Goal: Information Seeking & Learning: Learn about a topic

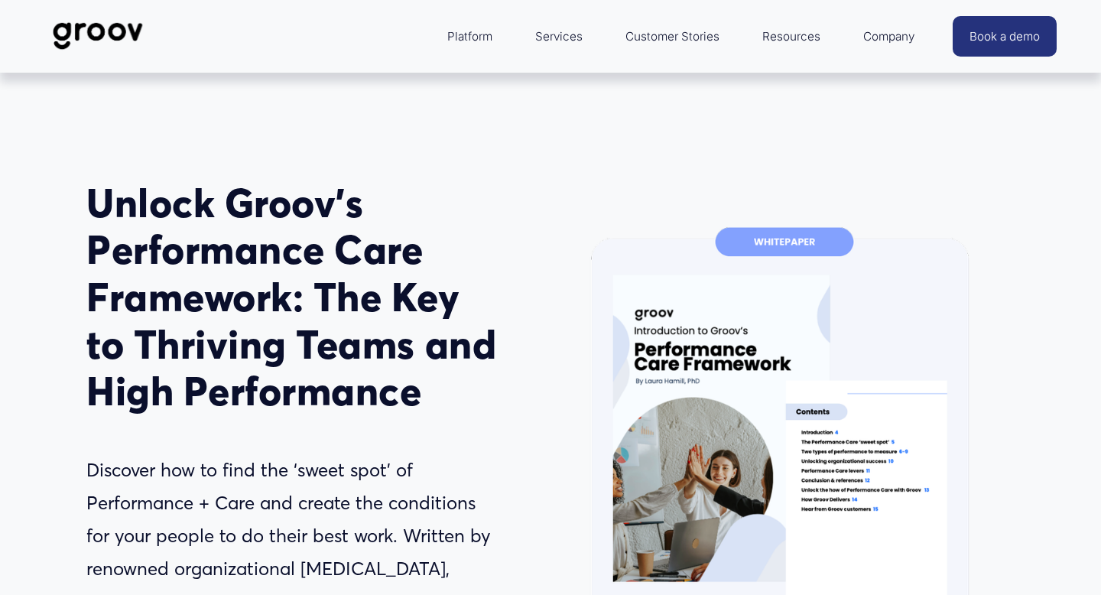
click at [870, 34] on span "Company" at bounding box center [889, 36] width 51 height 21
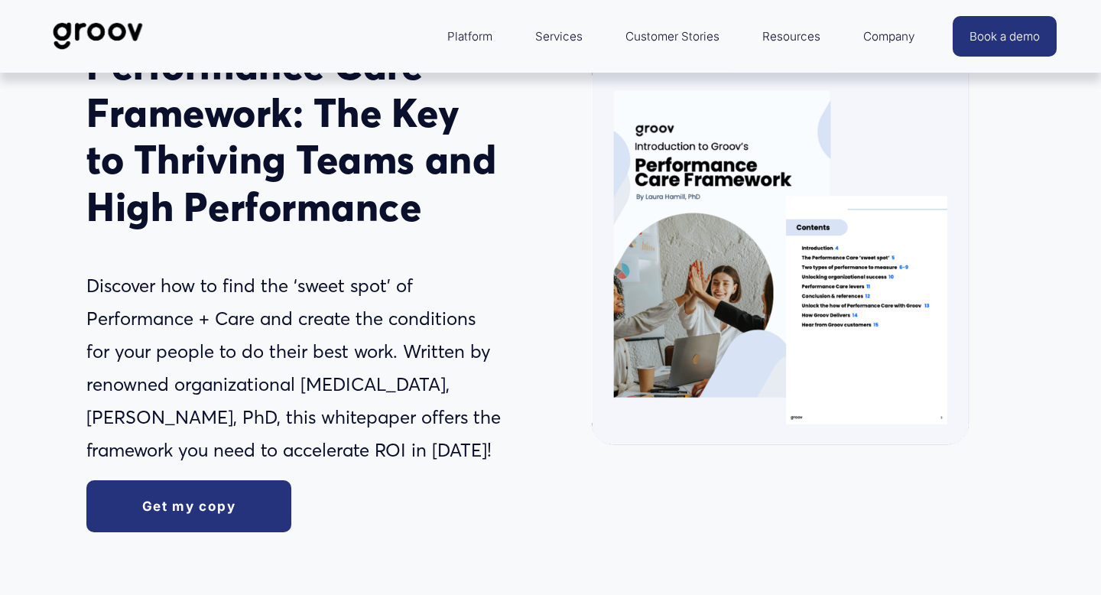
scroll to position [181, 0]
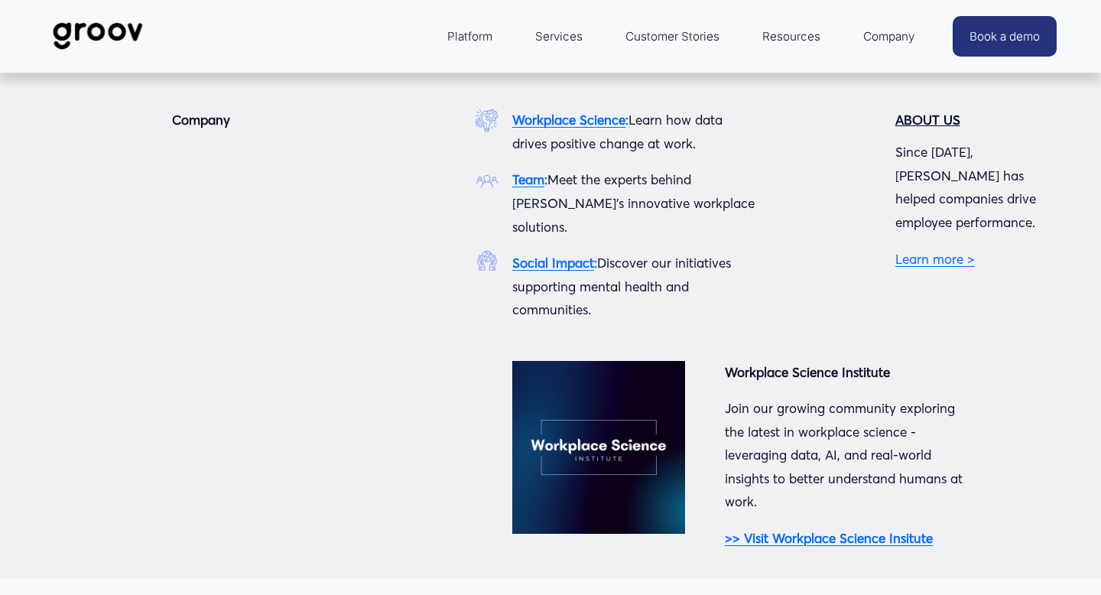
click at [883, 35] on span "Company" at bounding box center [889, 36] width 51 height 21
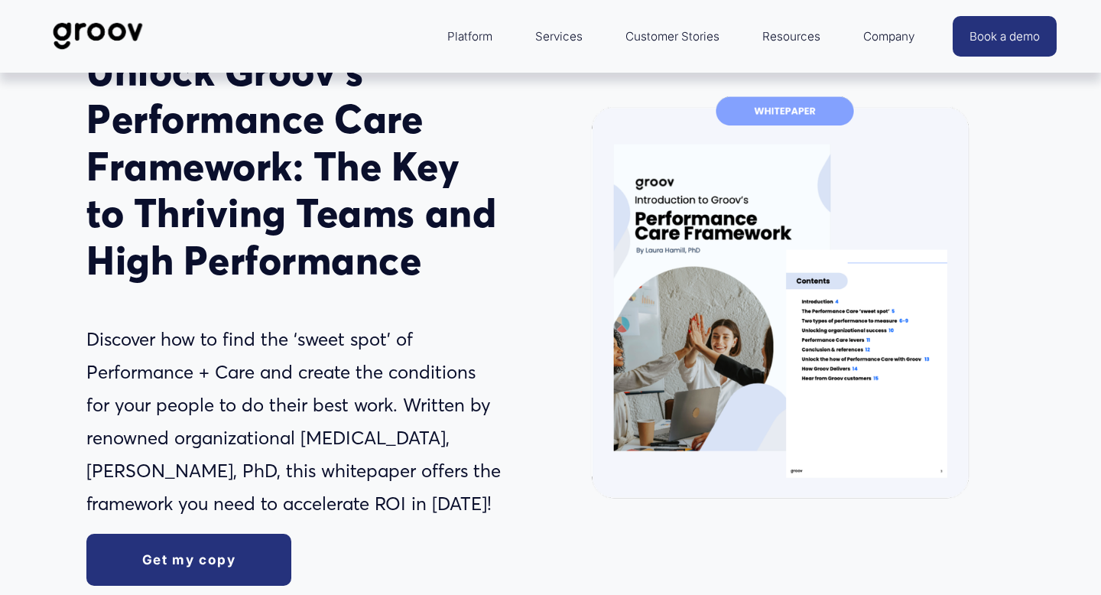
scroll to position [0, 0]
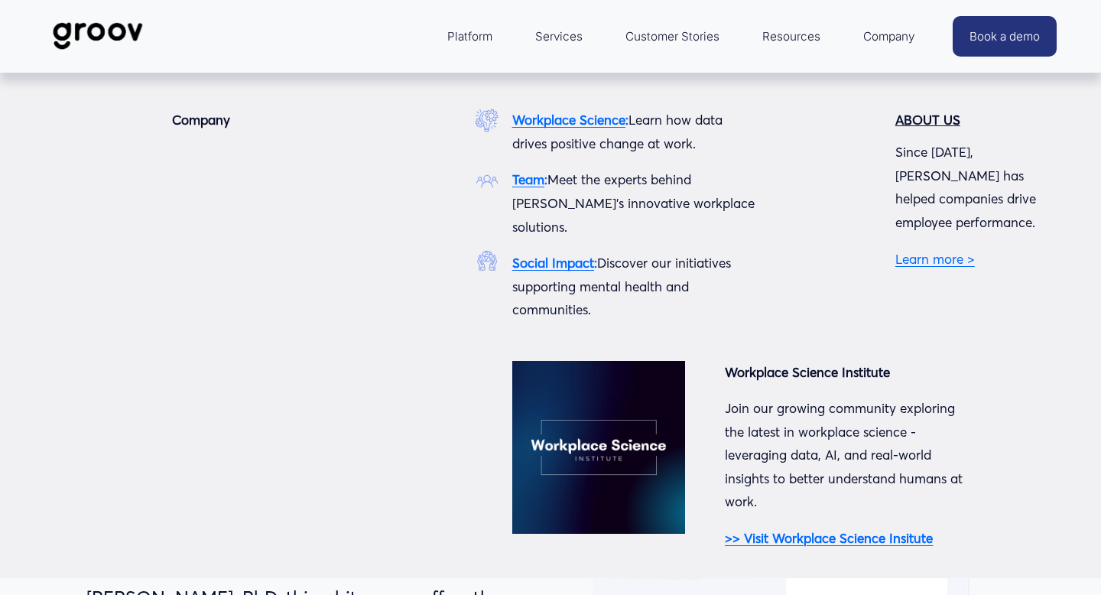
click at [920, 125] on strong "ABOUT US" at bounding box center [928, 120] width 65 height 16
click at [942, 251] on link "Learn more >" at bounding box center [936, 259] width 80 height 16
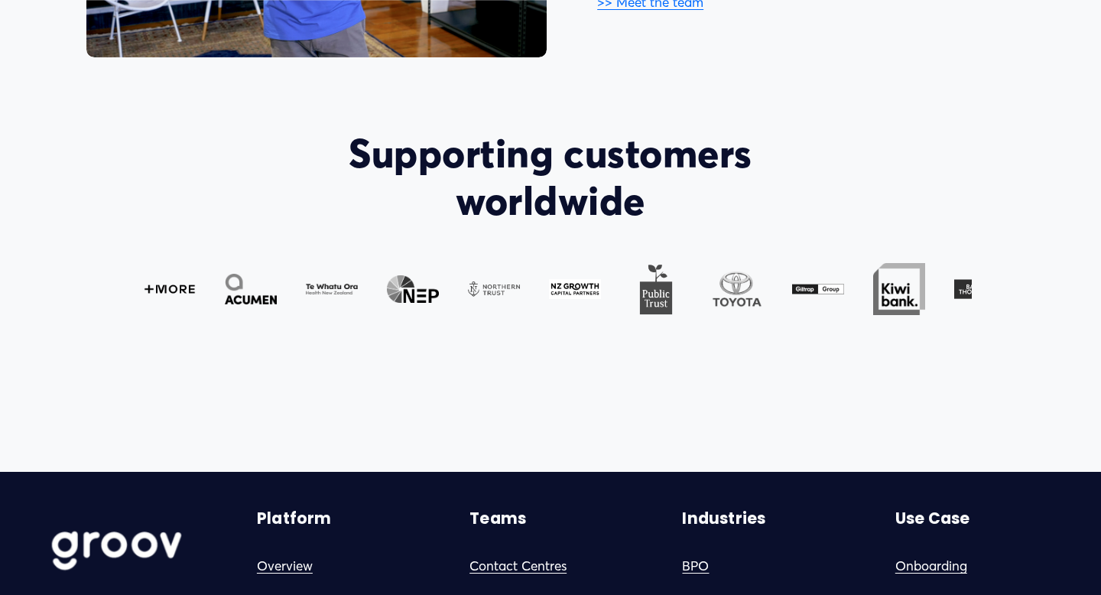
scroll to position [1060, 0]
